Goal: Task Accomplishment & Management: Use online tool/utility

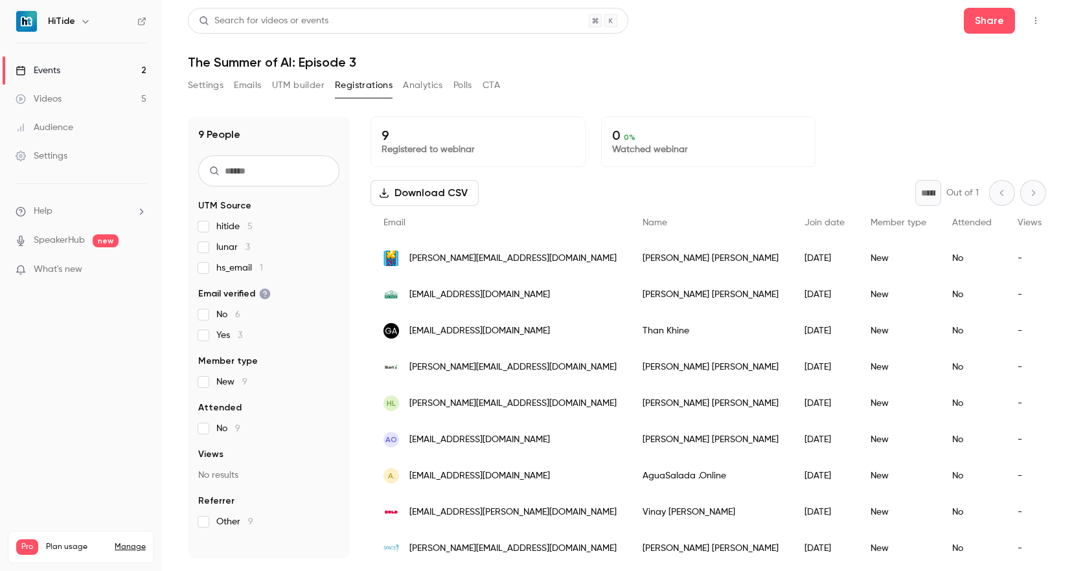
click at [69, 76] on link "Events 2" at bounding box center [81, 70] width 162 height 29
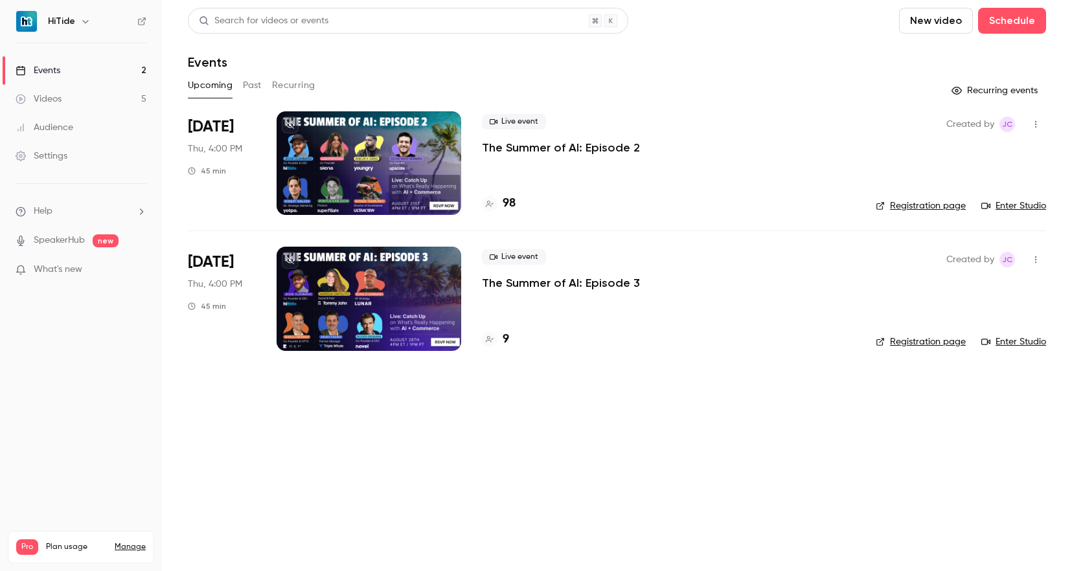
click at [372, 144] on div at bounding box center [369, 163] width 185 height 104
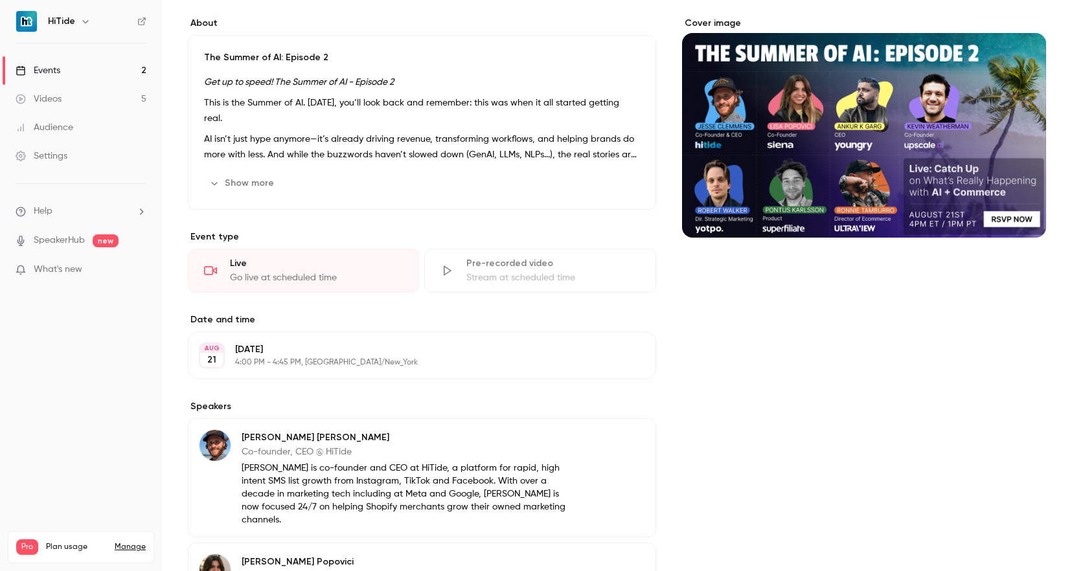
scroll to position [403, 0]
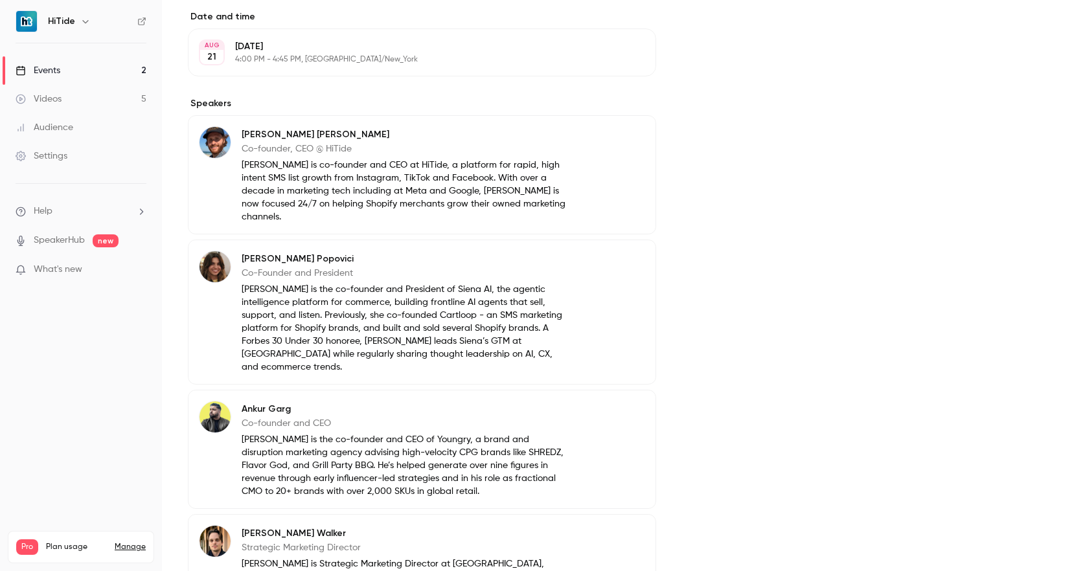
click at [626, 401] on button "Edit" at bounding box center [621, 411] width 47 height 21
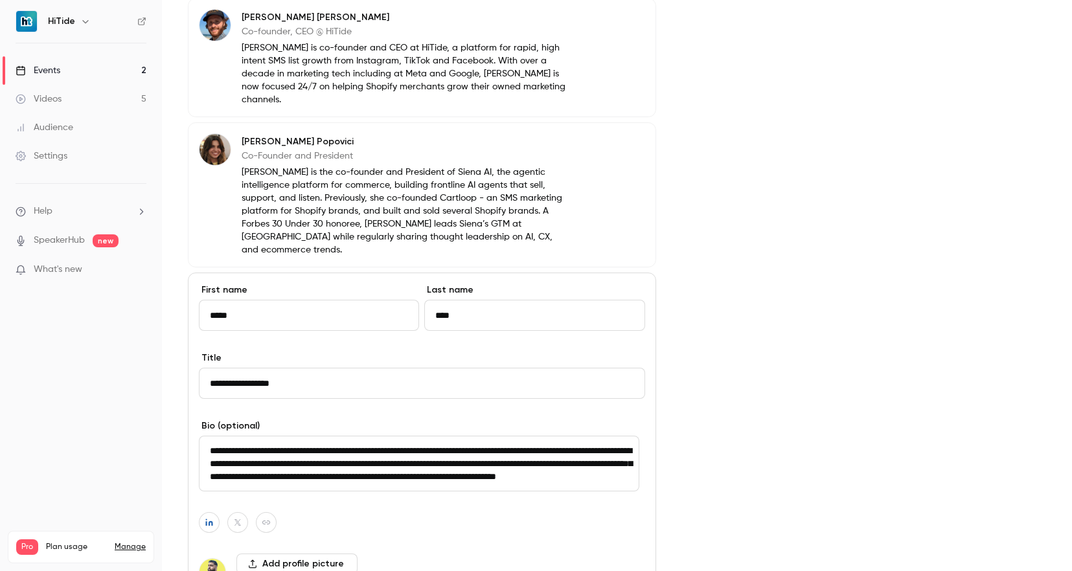
scroll to position [664, 0]
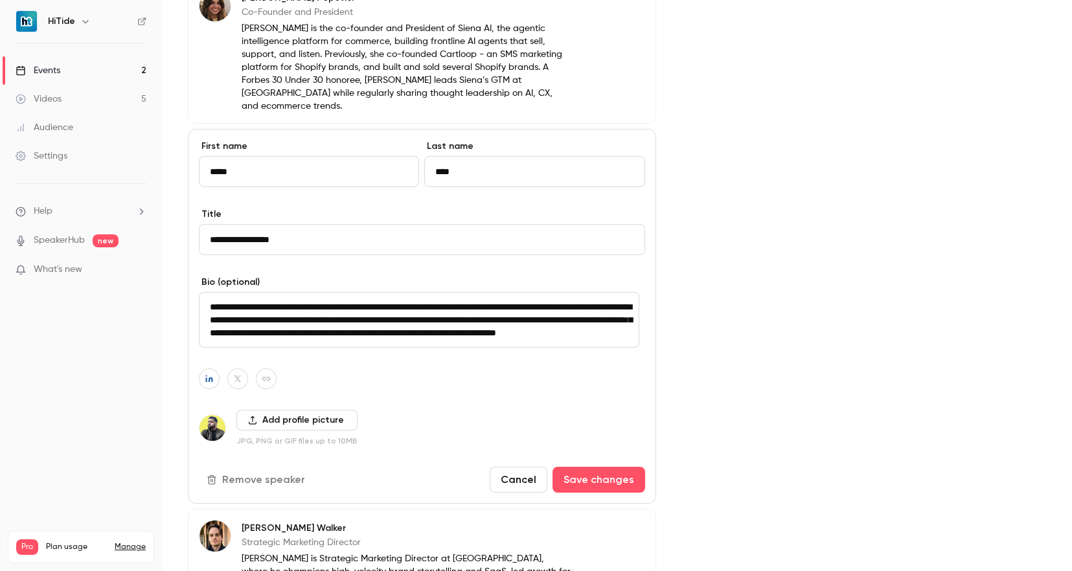
click at [220, 467] on button "Remove speaker" at bounding box center [257, 480] width 117 height 26
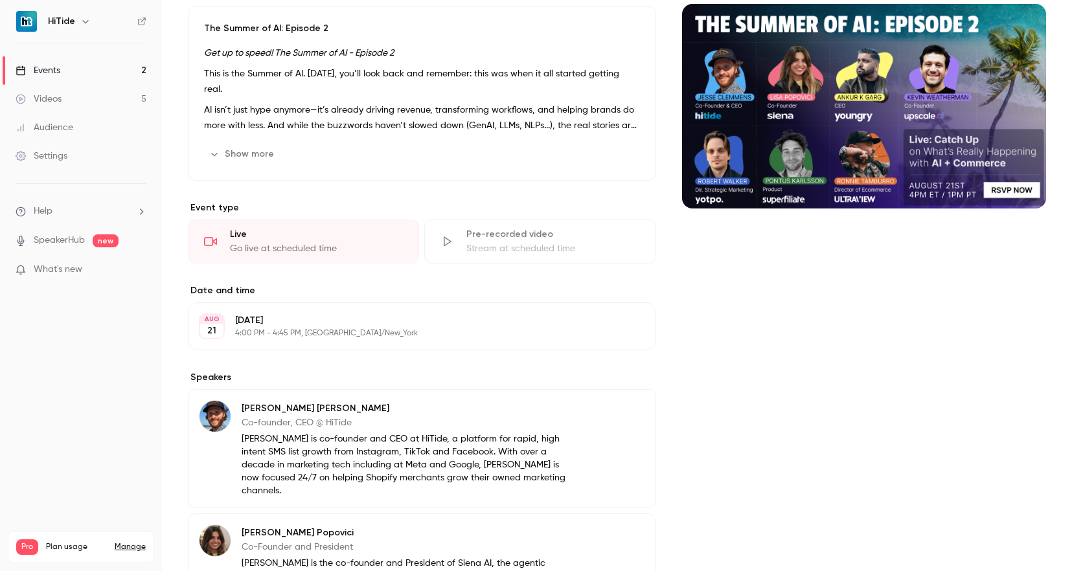
scroll to position [0, 0]
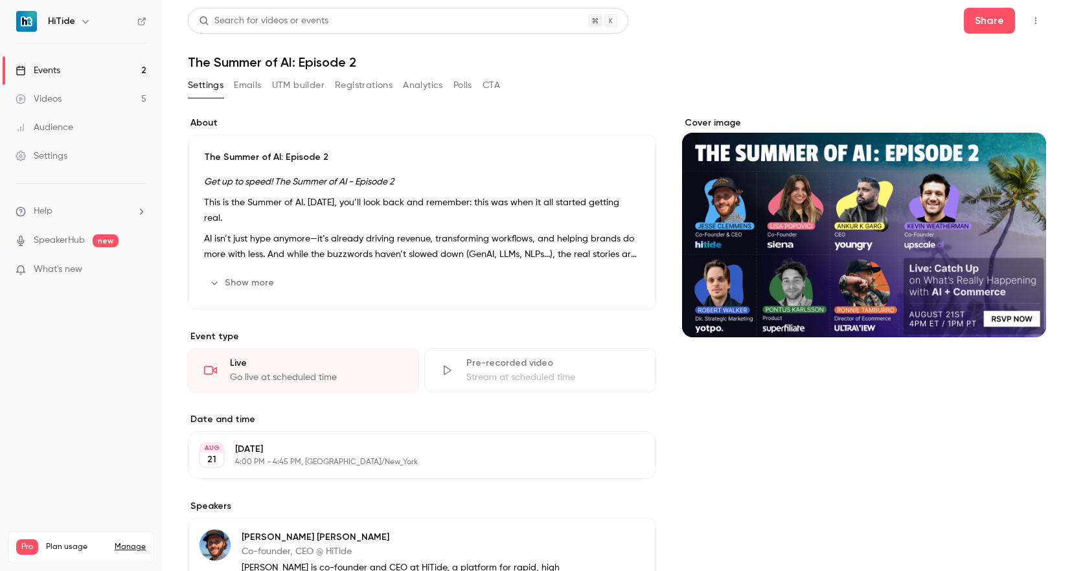
click at [41, 69] on div "Events" at bounding box center [38, 70] width 45 height 13
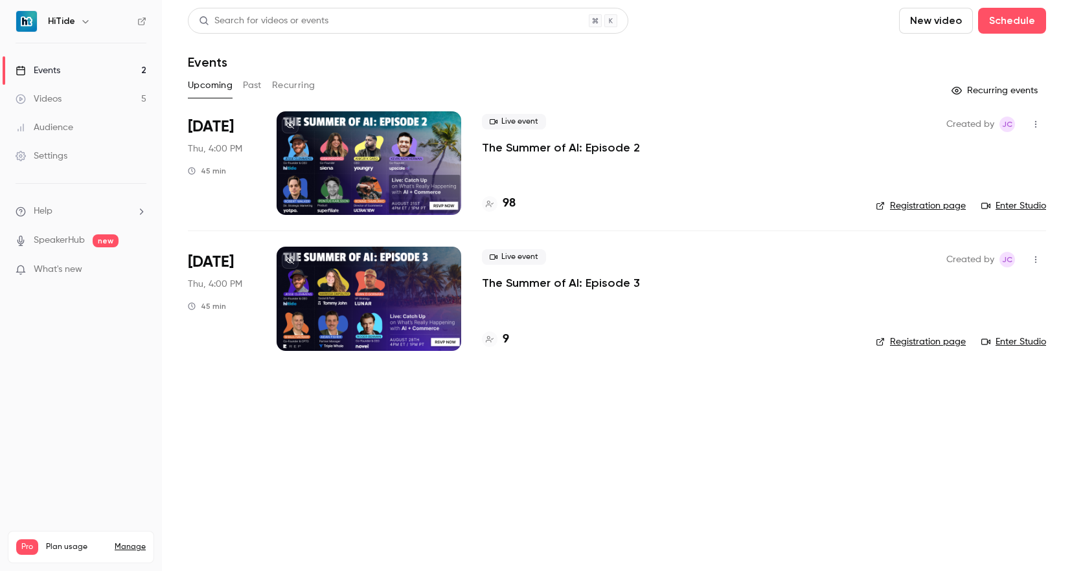
click at [343, 126] on div at bounding box center [369, 163] width 185 height 104
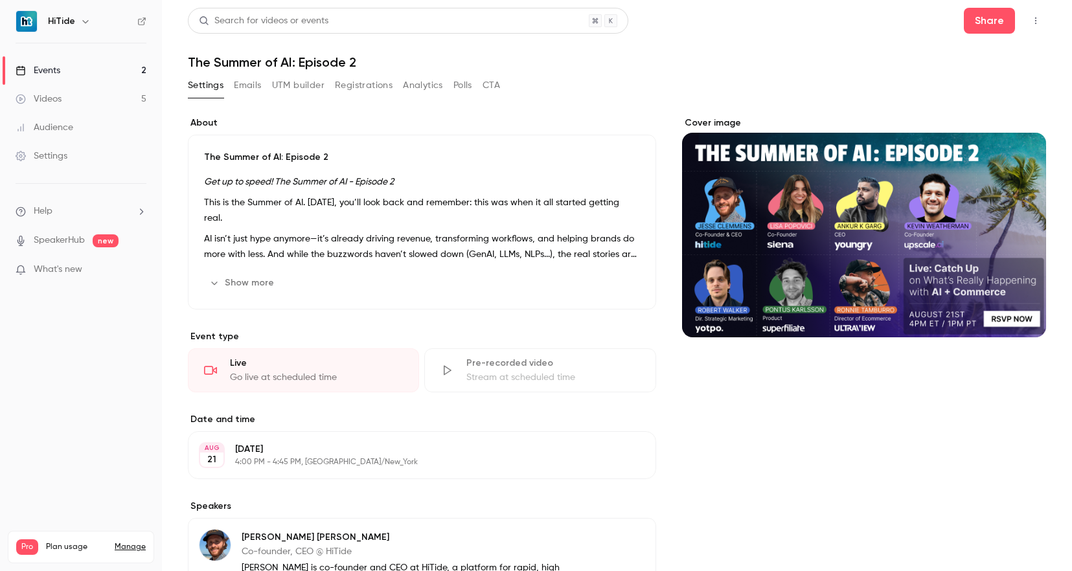
click at [243, 287] on button "Show more" at bounding box center [243, 283] width 78 height 21
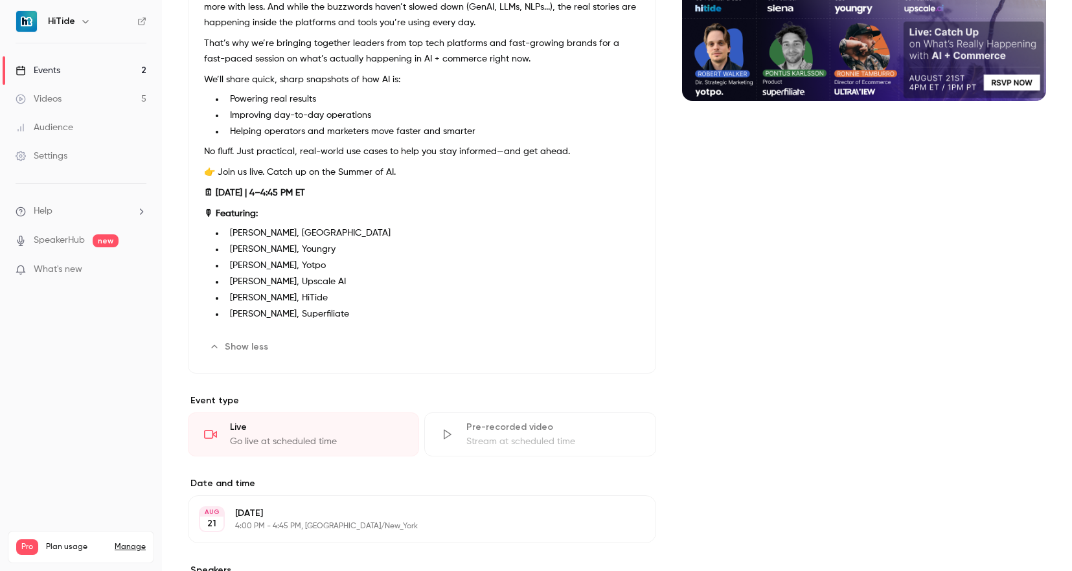
scroll to position [237, 0]
click at [616, 348] on button "Edit" at bounding box center [616, 346] width 47 height 21
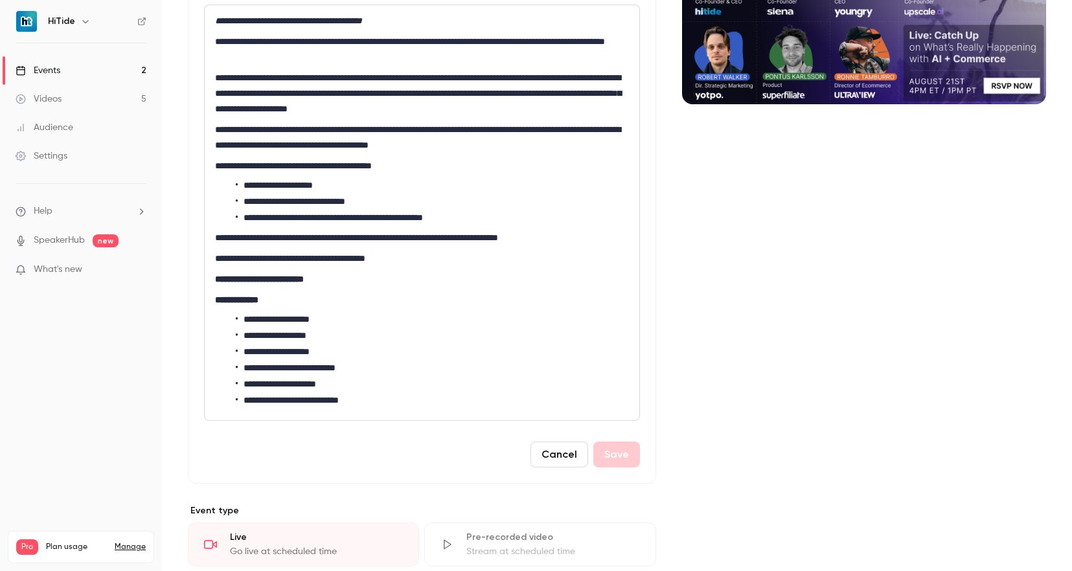
scroll to position [240, 0]
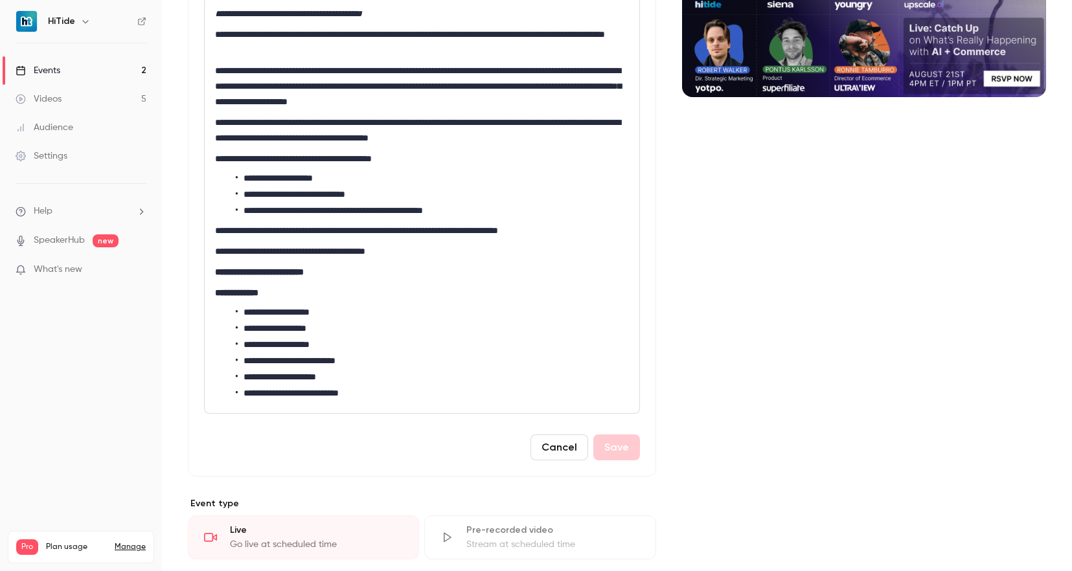
click at [271, 330] on li "**********" at bounding box center [429, 329] width 387 height 14
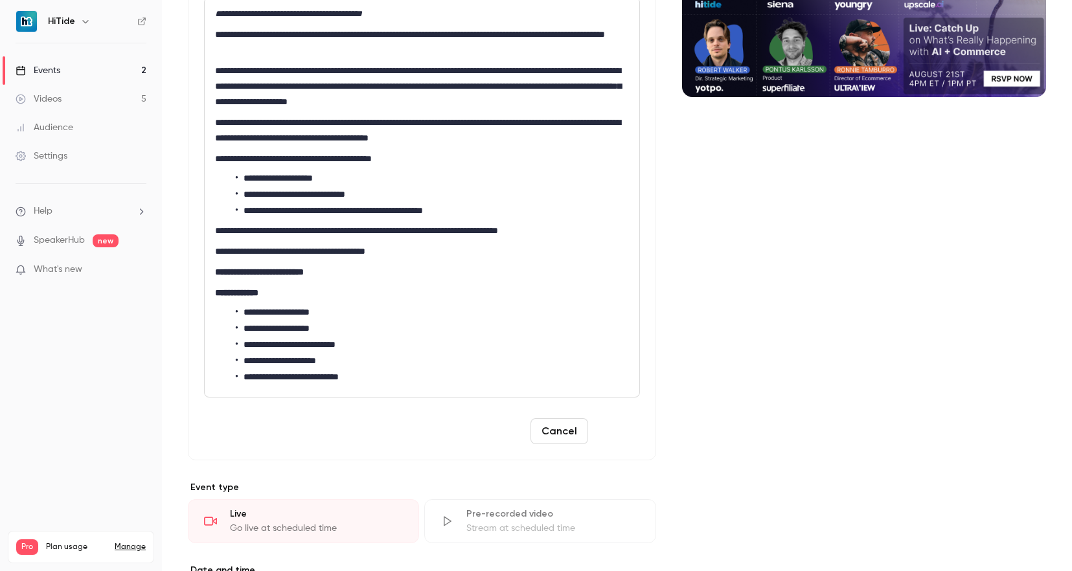
click at [599, 429] on button "Save" at bounding box center [616, 432] width 47 height 26
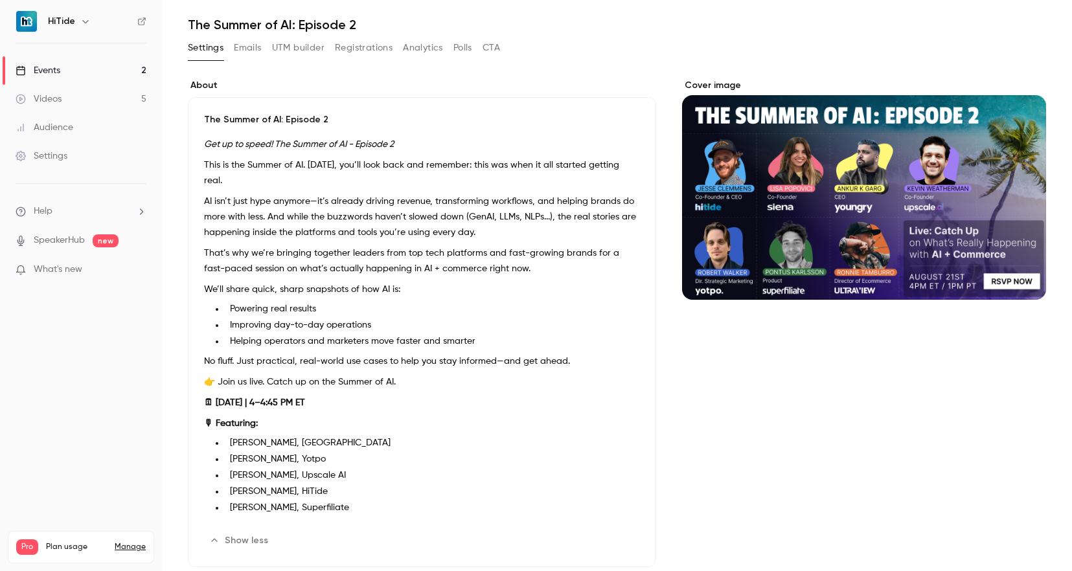
scroll to position [43, 0]
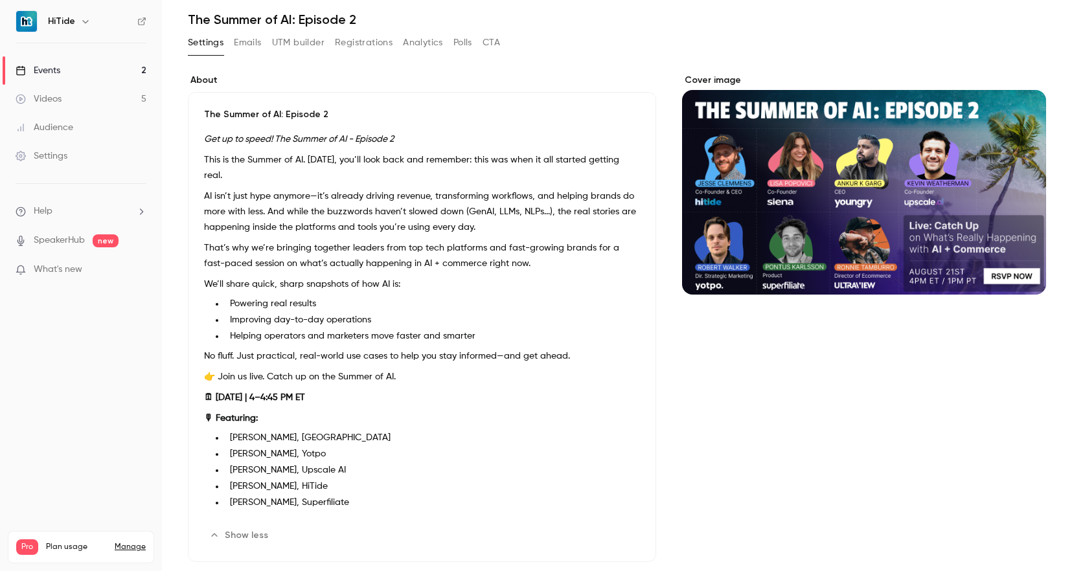
click at [45, 64] on div "Events" at bounding box center [38, 70] width 45 height 13
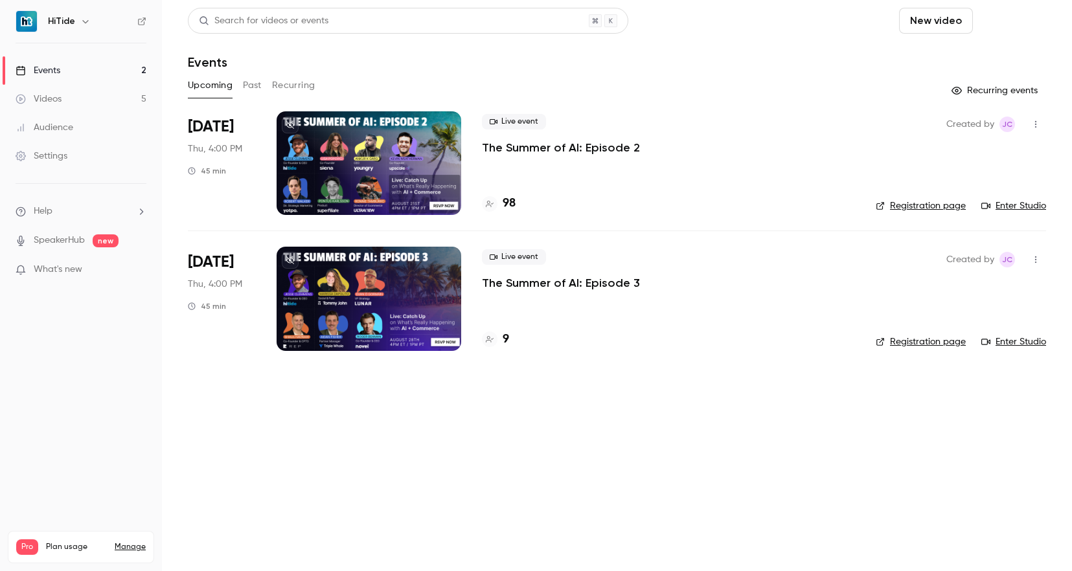
click at [1013, 28] on button "Schedule" at bounding box center [1012, 21] width 68 height 26
click at [978, 62] on div "One time event" at bounding box center [986, 56] width 98 height 13
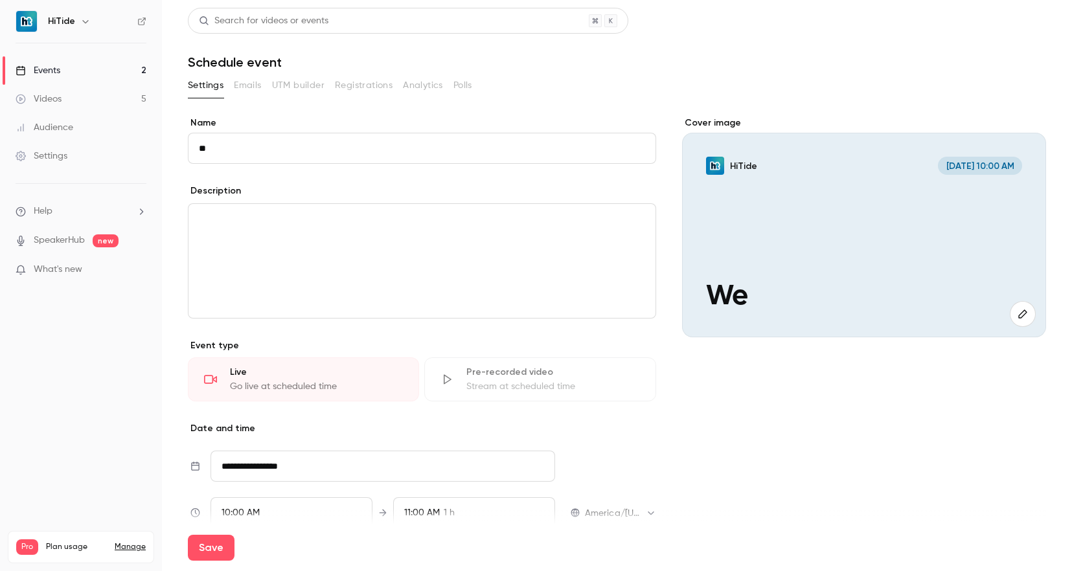
type input "*"
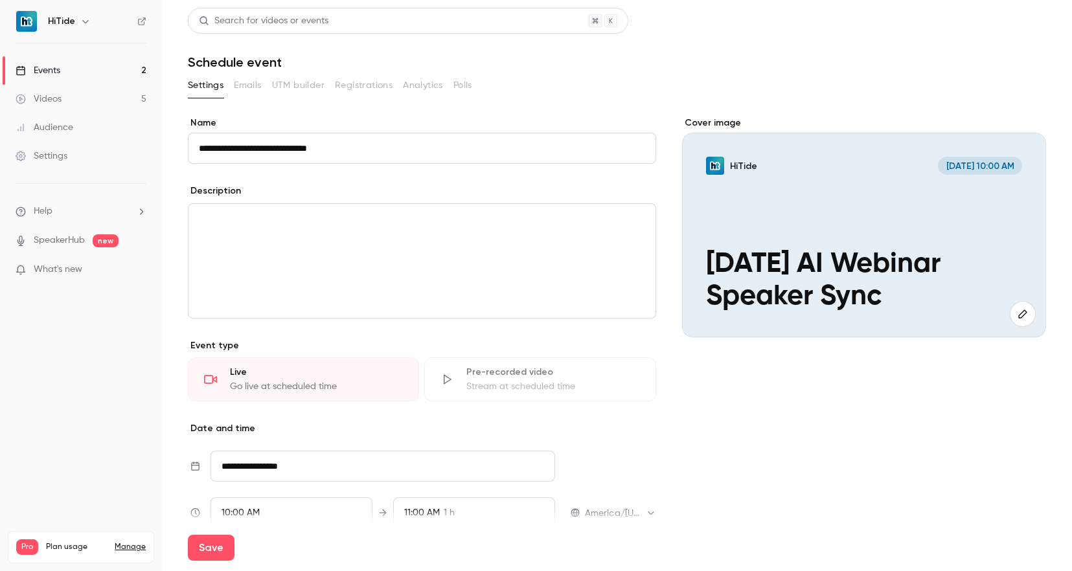
type input "**********"
click at [247, 246] on div "editor" at bounding box center [422, 261] width 467 height 114
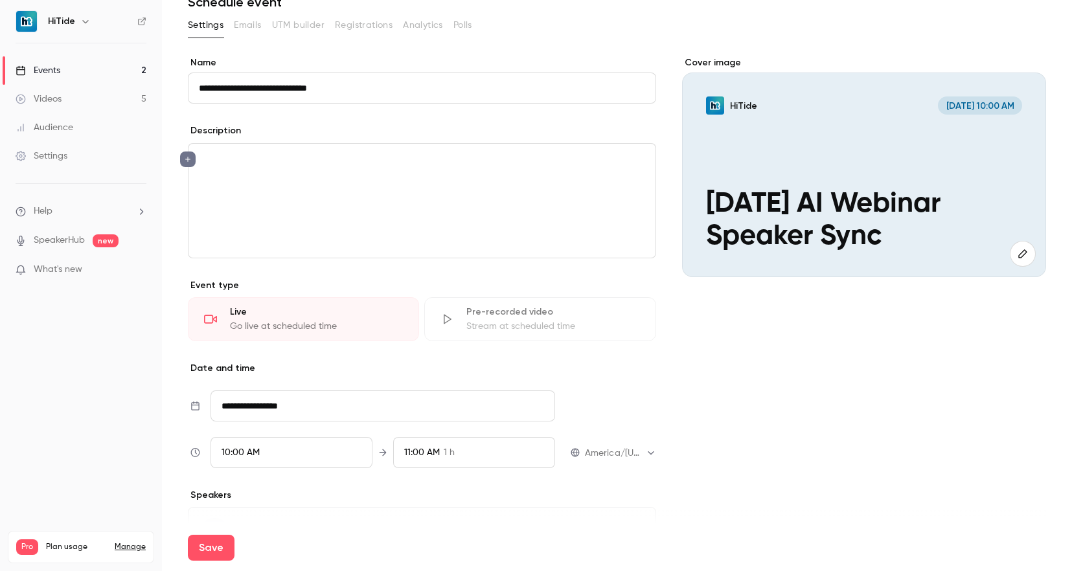
scroll to position [114, 0]
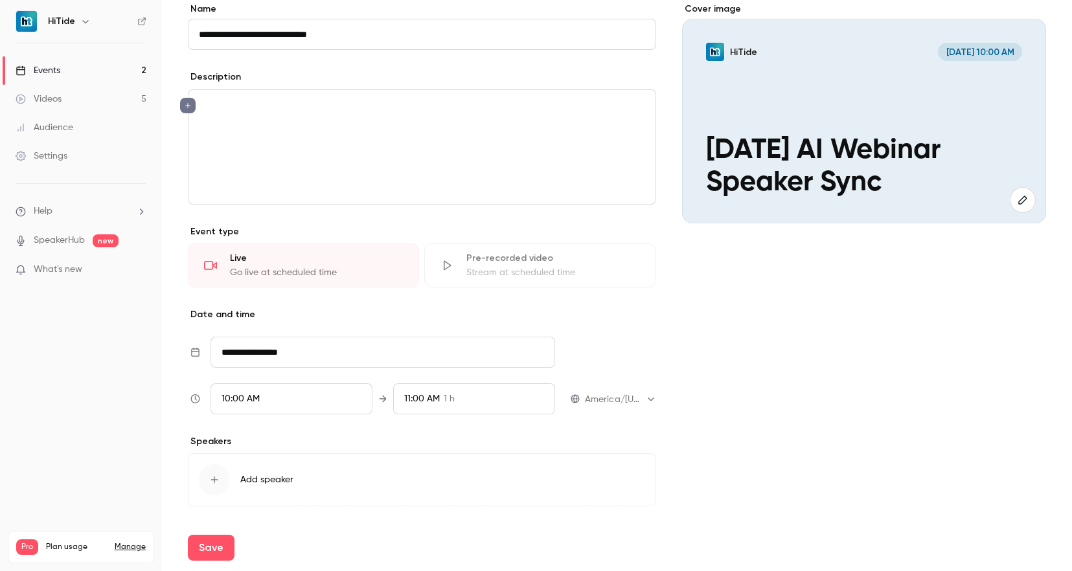
click at [269, 409] on div "10:00 AM" at bounding box center [292, 399] width 162 height 31
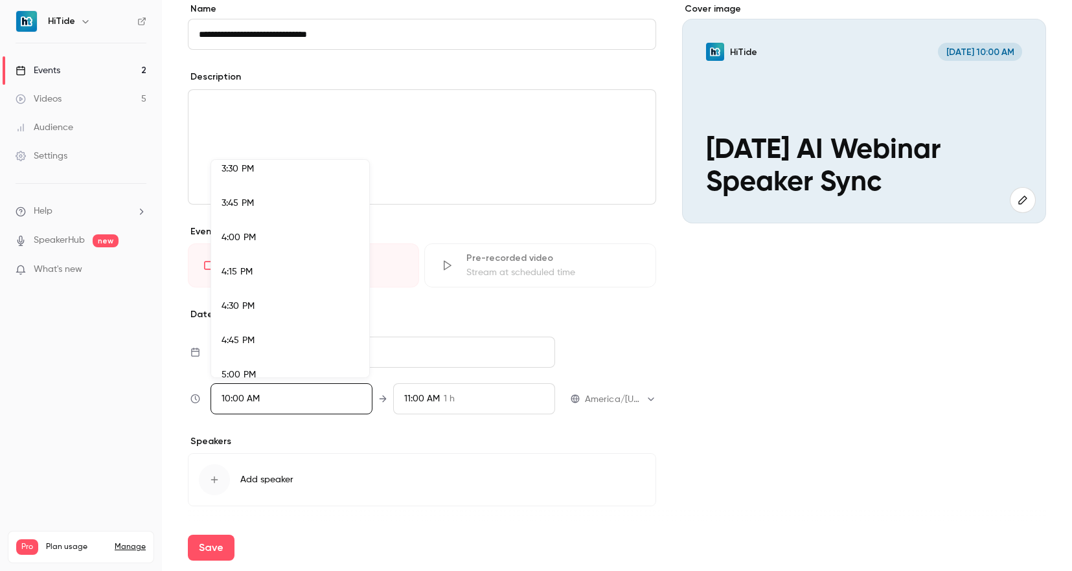
scroll to position [2116, 0]
click at [285, 230] on div "3:45 PM" at bounding box center [290, 225] width 137 height 14
click at [433, 398] on div at bounding box center [536, 285] width 1072 height 571
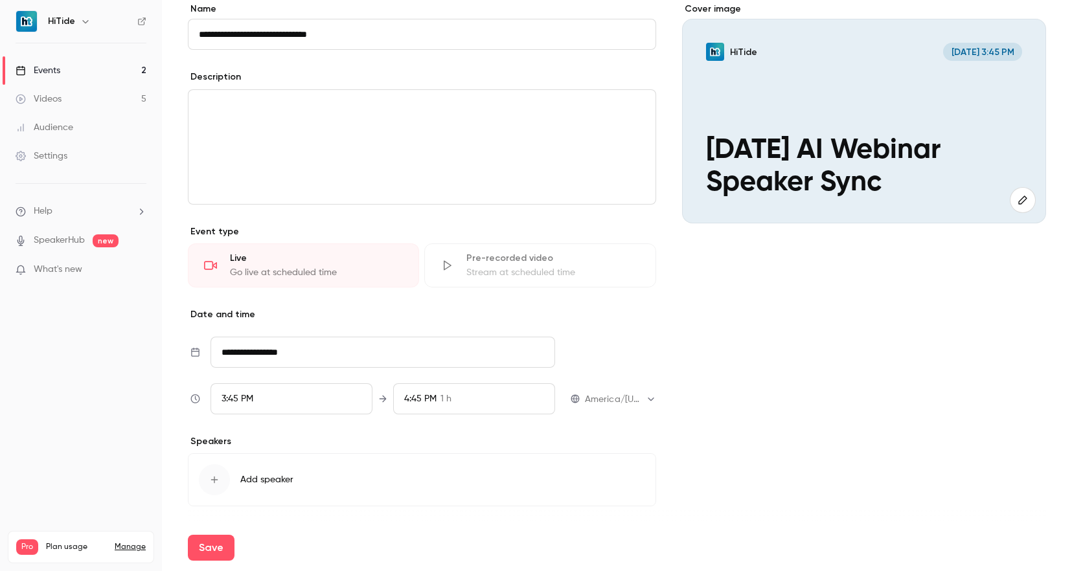
scroll to position [1282, 0]
click at [433, 398] on span "4:45 PM" at bounding box center [420, 399] width 32 height 9
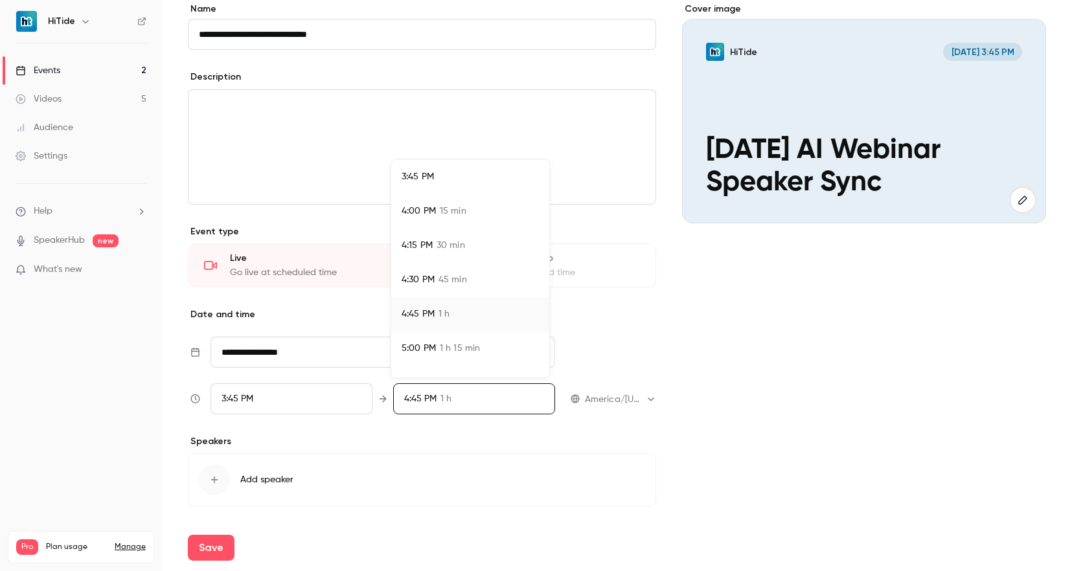
click at [441, 216] on span "15 min" at bounding box center [453, 212] width 27 height 14
click at [818, 380] on div at bounding box center [536, 285] width 1072 height 571
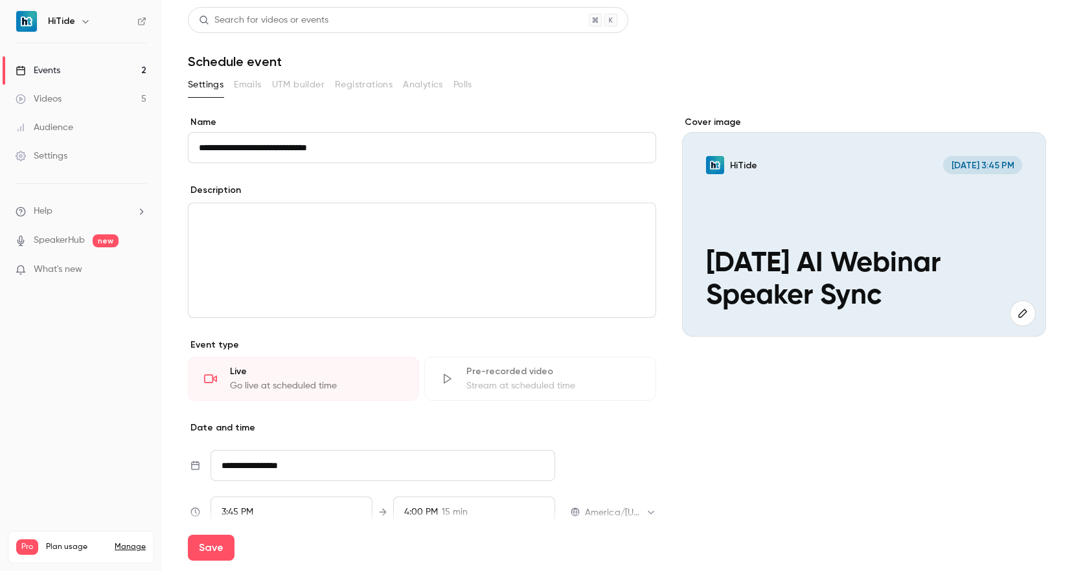
scroll to position [0, 0]
click at [201, 547] on button "Save" at bounding box center [211, 548] width 47 height 26
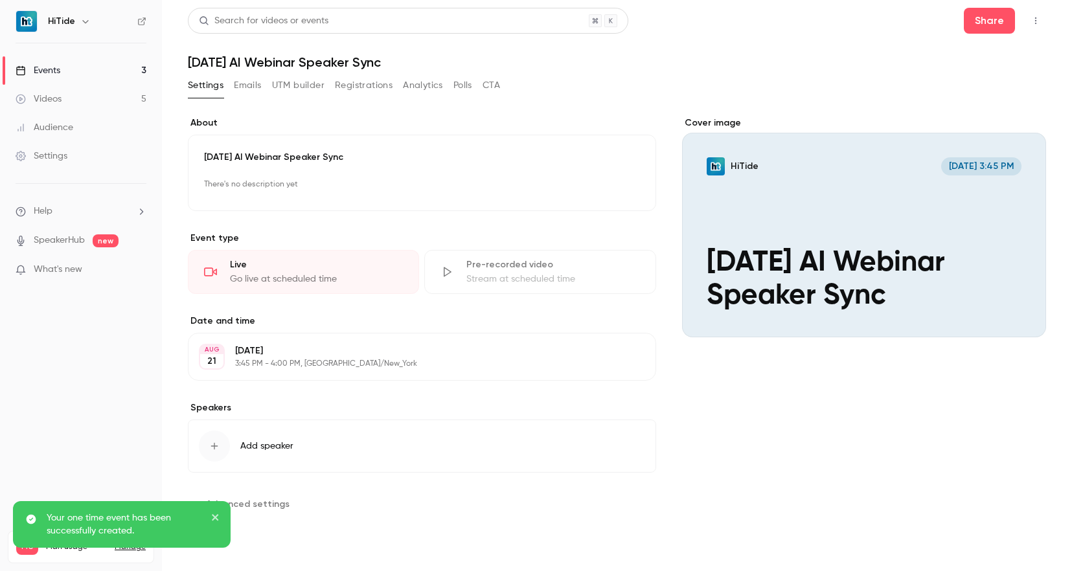
click at [97, 70] on link "Events 3" at bounding box center [81, 70] width 162 height 29
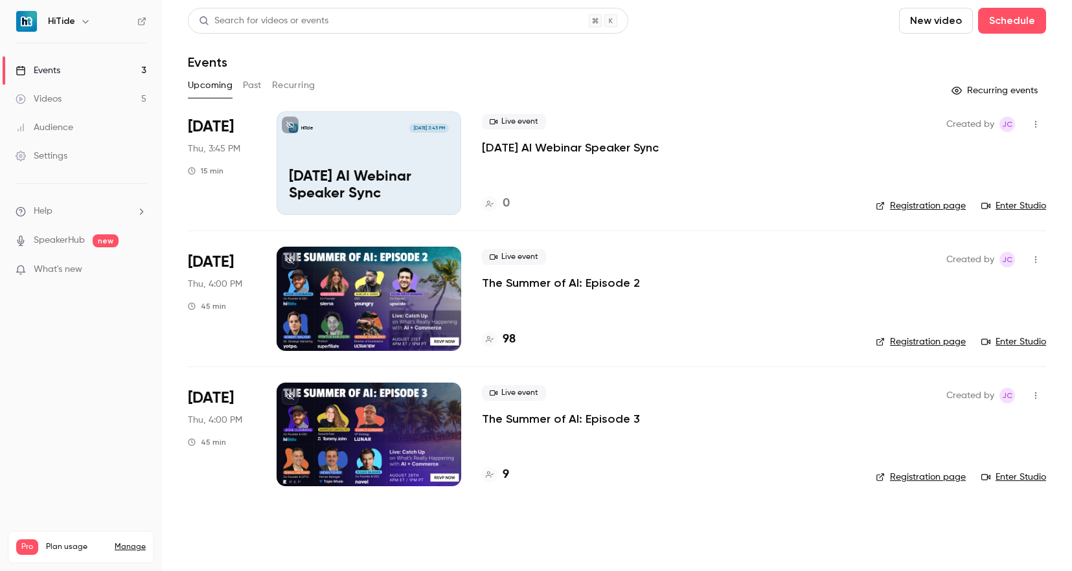
click at [323, 158] on div "HiTide [DATE] 3:45 PM [DATE] AI Webinar Speaker Sync" at bounding box center [369, 163] width 185 height 104
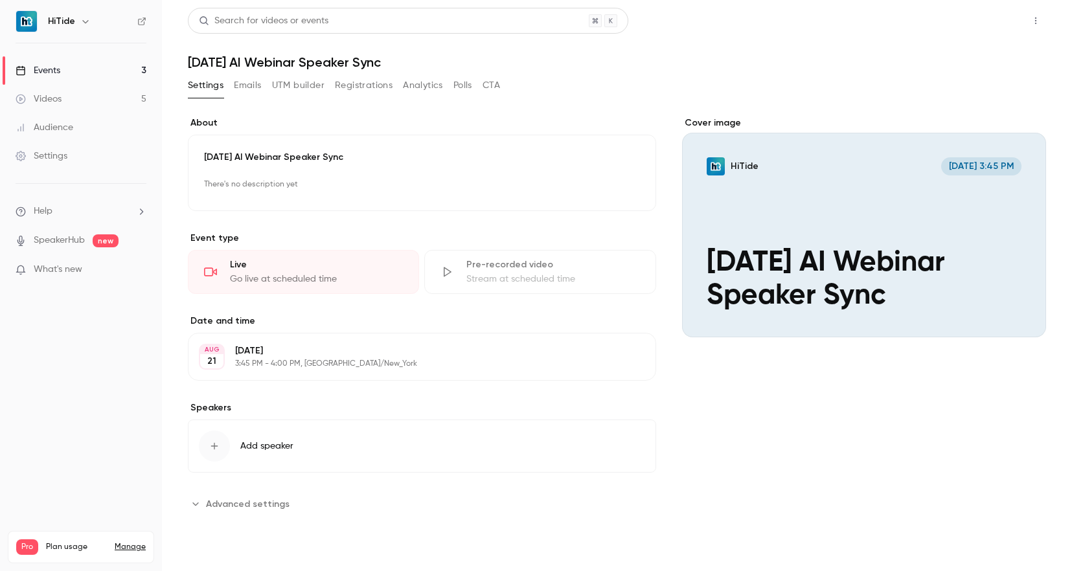
click at [1011, 25] on button "Share" at bounding box center [989, 21] width 51 height 26
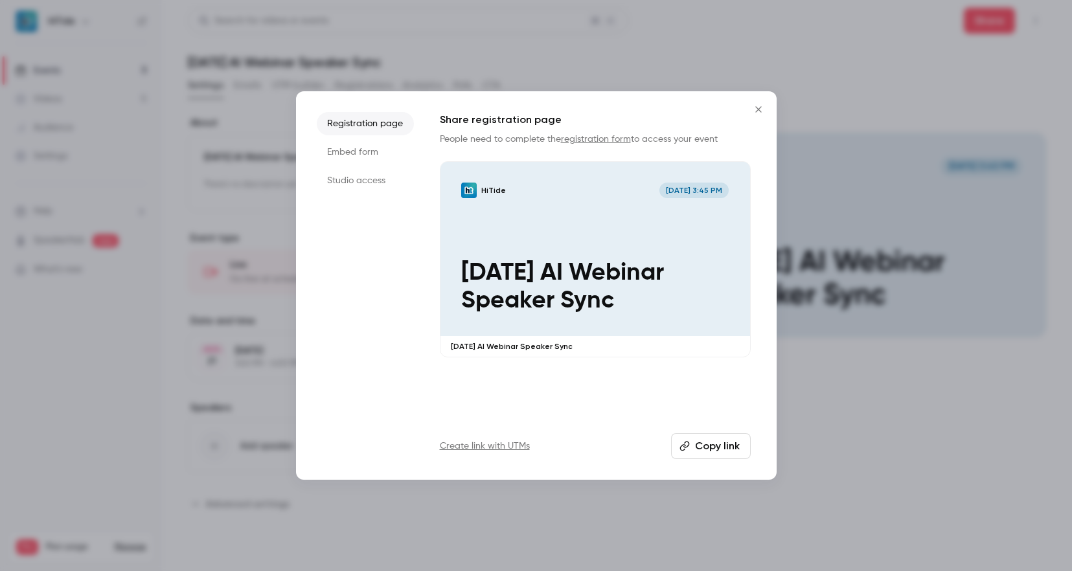
click at [379, 180] on li "Studio access" at bounding box center [365, 180] width 97 height 23
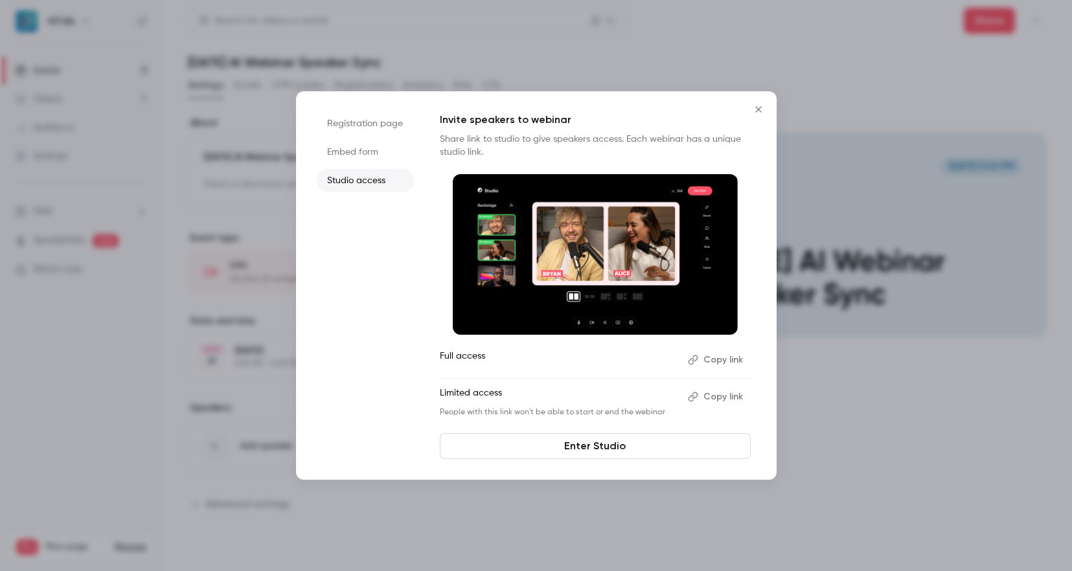
click at [723, 400] on button "Copy link" at bounding box center [717, 397] width 68 height 21
click at [757, 109] on icon "Close" at bounding box center [758, 109] width 6 height 6
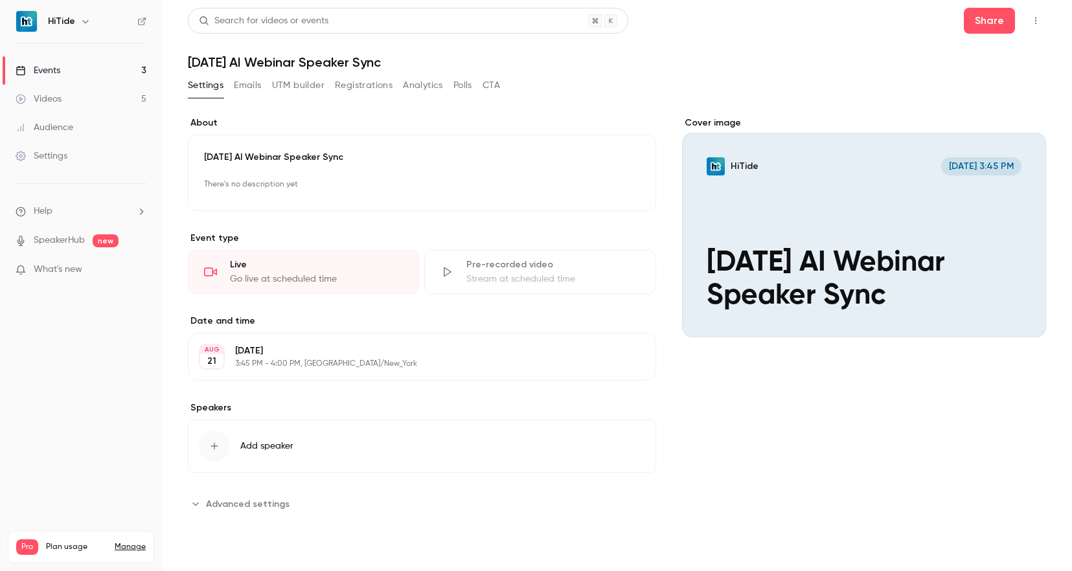
click at [84, 65] on link "Events 3" at bounding box center [81, 70] width 162 height 29
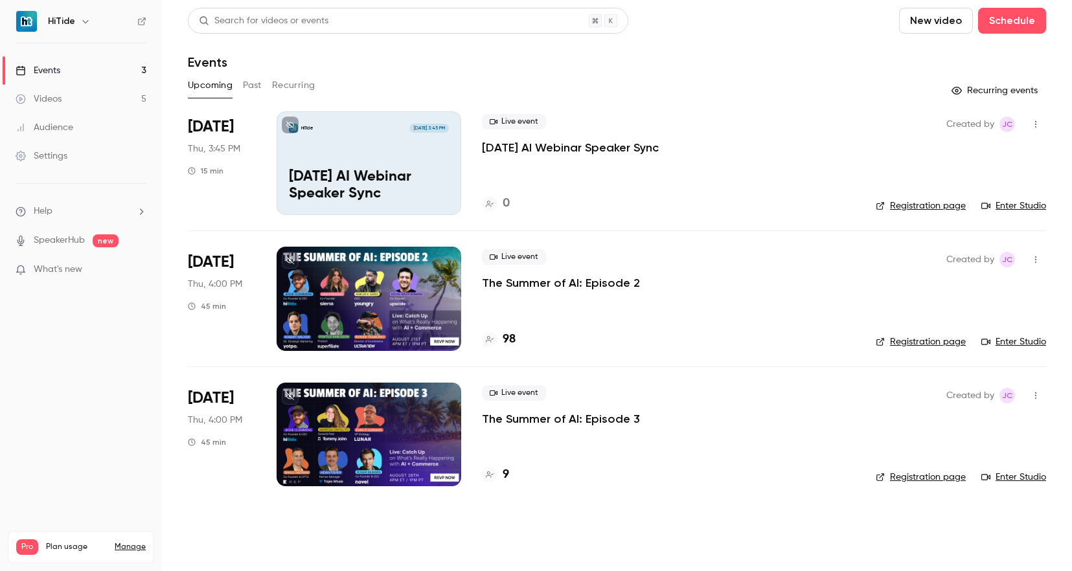
click at [757, 325] on div "Live event The Summer of AI: Episode 2 98" at bounding box center [668, 299] width 373 height 104
click at [411, 288] on div at bounding box center [369, 299] width 185 height 104
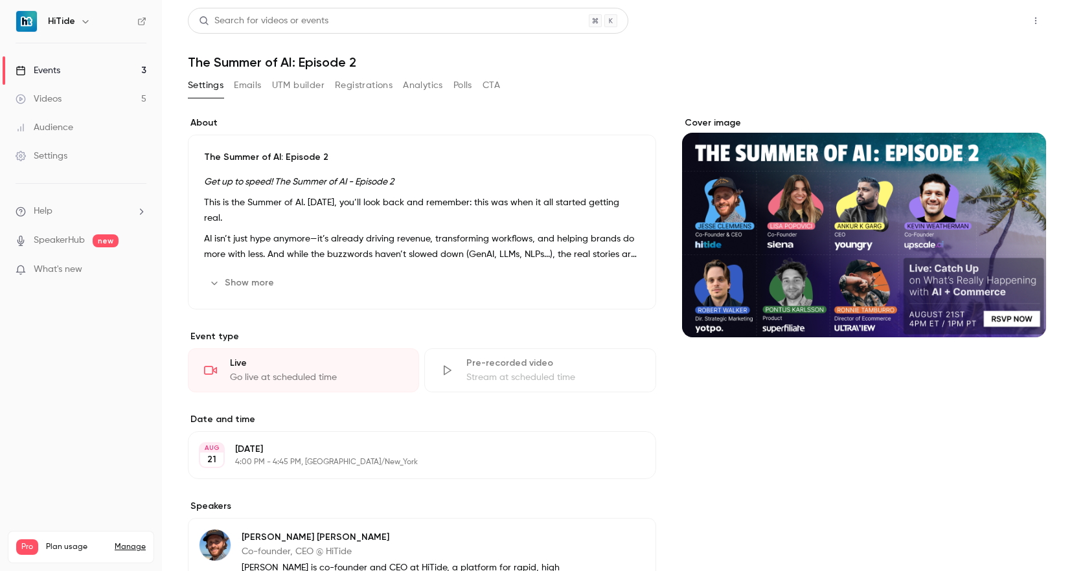
click at [989, 20] on button "Share" at bounding box center [989, 21] width 51 height 26
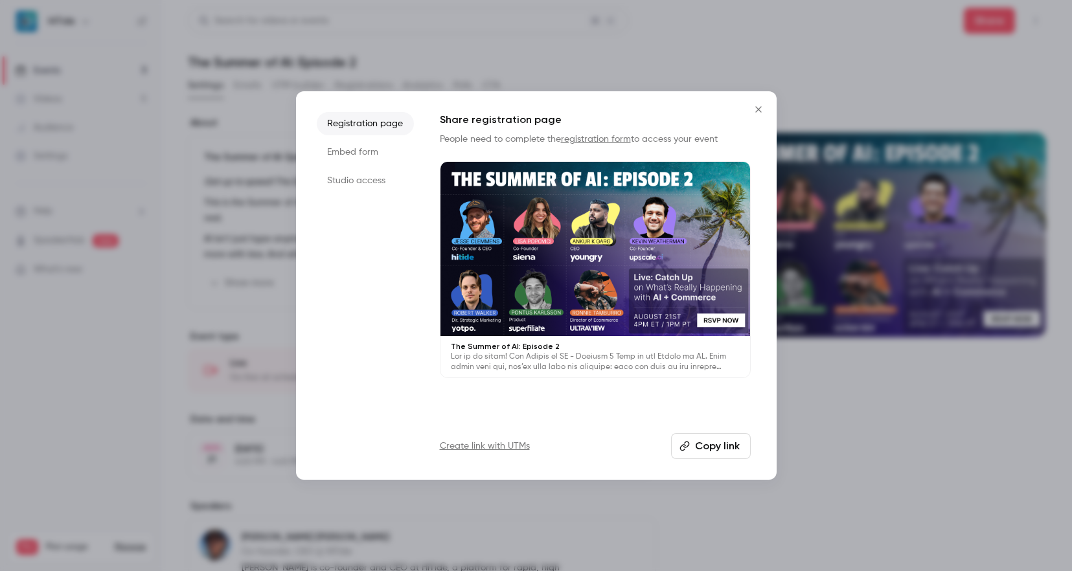
click at [351, 179] on li "Studio access" at bounding box center [365, 180] width 97 height 23
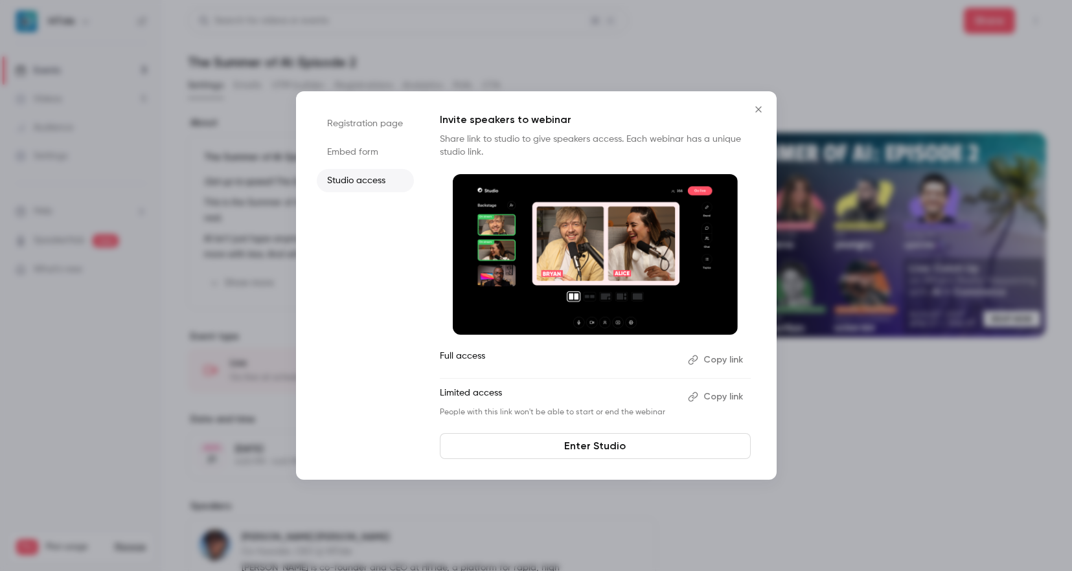
click at [728, 397] on button "Copy link" at bounding box center [717, 397] width 68 height 21
click at [853, 80] on div at bounding box center [536, 285] width 1072 height 571
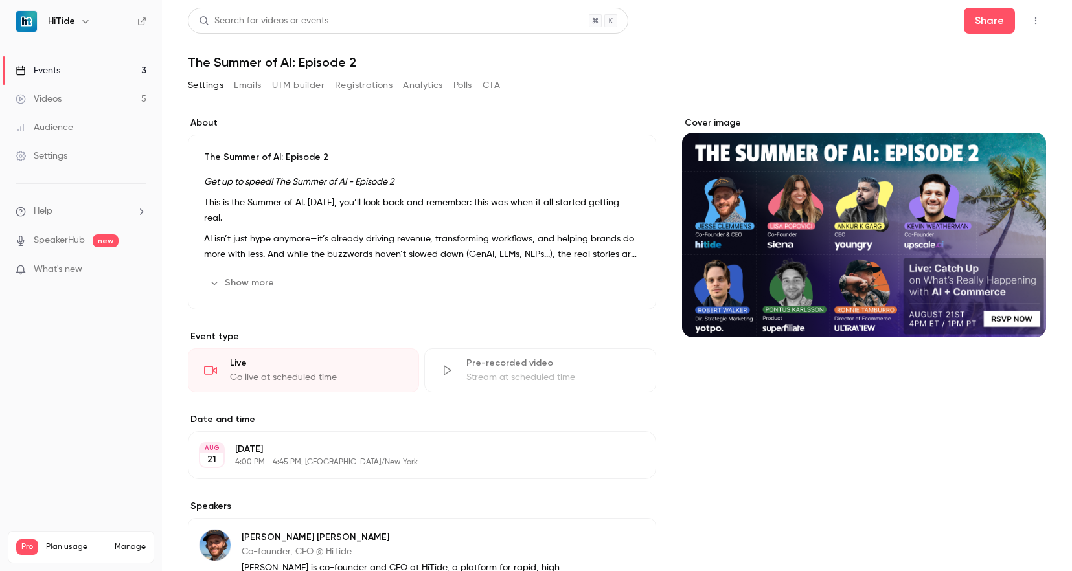
click at [70, 71] on link "Events 3" at bounding box center [81, 70] width 162 height 29
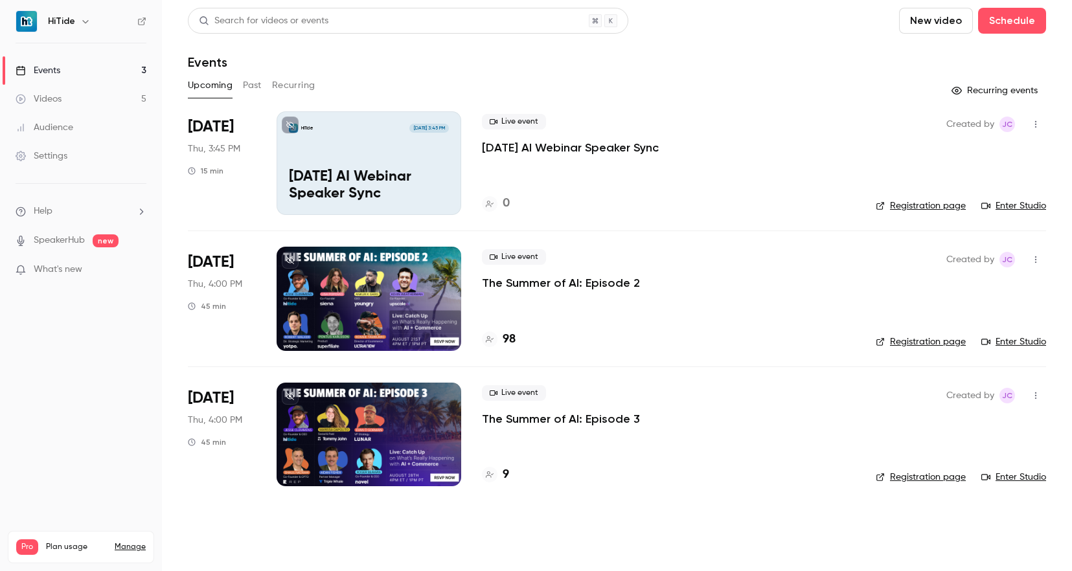
click at [411, 132] on span "[DATE] 3:45 PM" at bounding box center [428, 128] width 39 height 9
click at [1020, 205] on link "Enter Studio" at bounding box center [1014, 206] width 65 height 13
click at [1002, 207] on link "Enter Studio" at bounding box center [1014, 206] width 65 height 13
click at [666, 209] on div "0" at bounding box center [668, 203] width 373 height 17
click at [1029, 340] on link "Enter Studio" at bounding box center [1014, 342] width 65 height 13
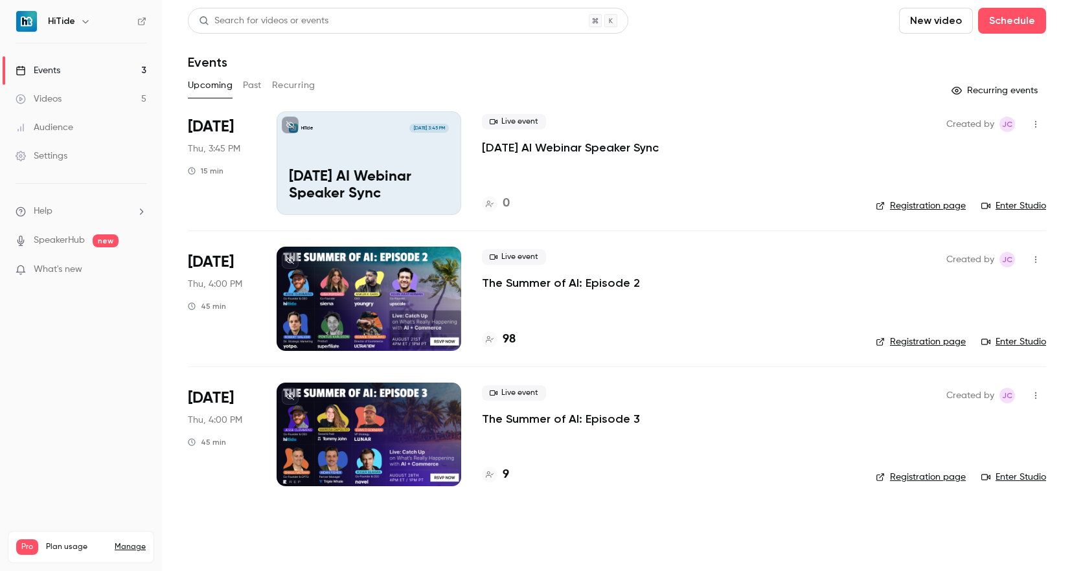
click at [1005, 342] on link "Enter Studio" at bounding box center [1014, 342] width 65 height 13
